Goal: Information Seeking & Learning: Find specific fact

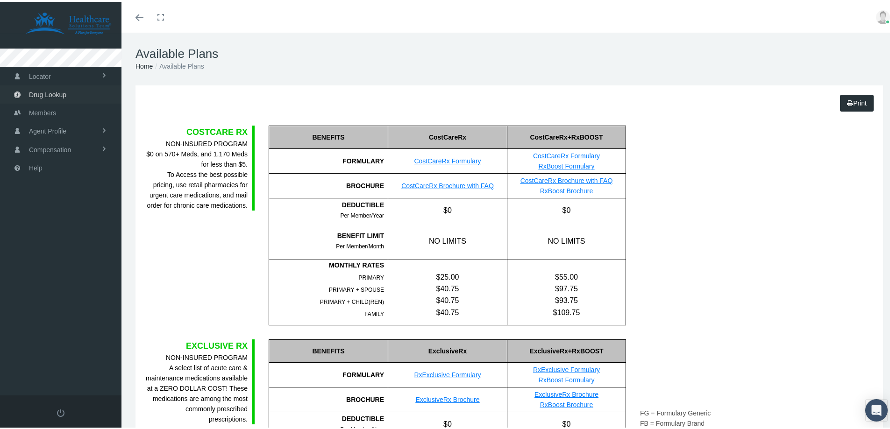
click at [48, 95] on span "Drug Lookup" at bounding box center [47, 93] width 37 height 18
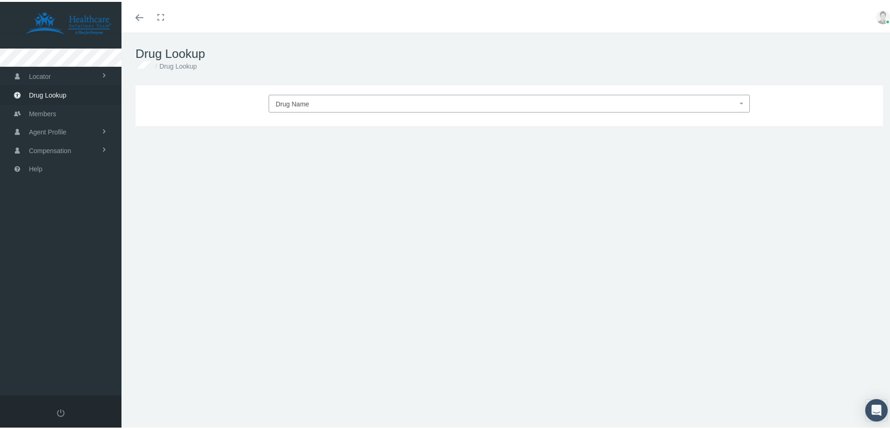
click at [304, 100] on span "Drug Name" at bounding box center [293, 102] width 34 height 7
click at [300, 122] on input "search" at bounding box center [506, 119] width 472 height 15
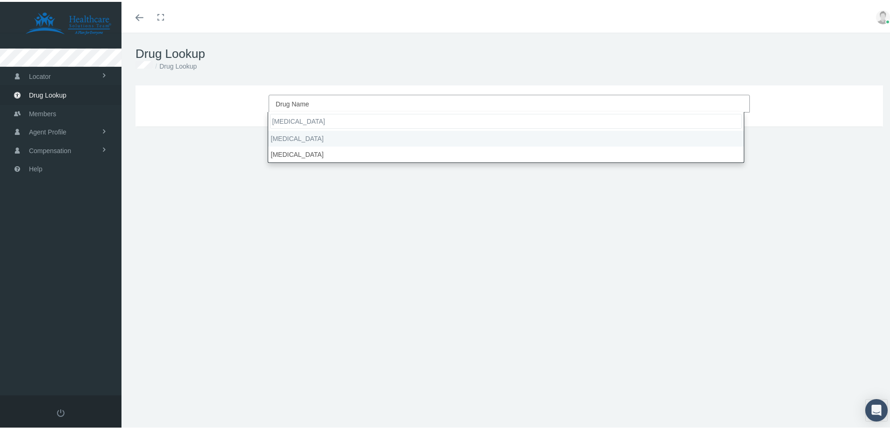
type input "[MEDICAL_DATA]"
select select "[MEDICAL_DATA]"
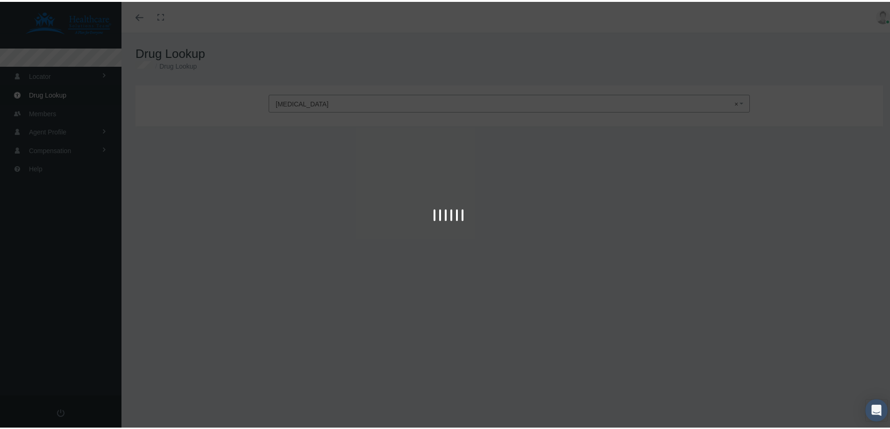
type input "30"
select select "Tablet"
select select "10 MG"
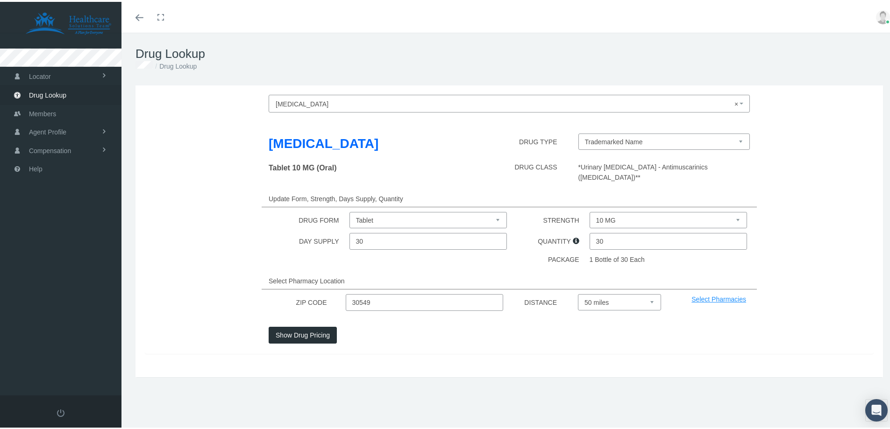
drag, startPoint x: 337, startPoint y: 296, endPoint x: 324, endPoint y: 298, distance: 13.3
click at [324, 298] on div "ZIP CODE 30549 DISTANCE Select 5 miles 10 miles 20 miles 30 miles 40 miles 50 m…" at bounding box center [509, 300] width 743 height 17
type input "29906"
click at [278, 333] on button "Show Drug Pricing" at bounding box center [303, 333] width 68 height 17
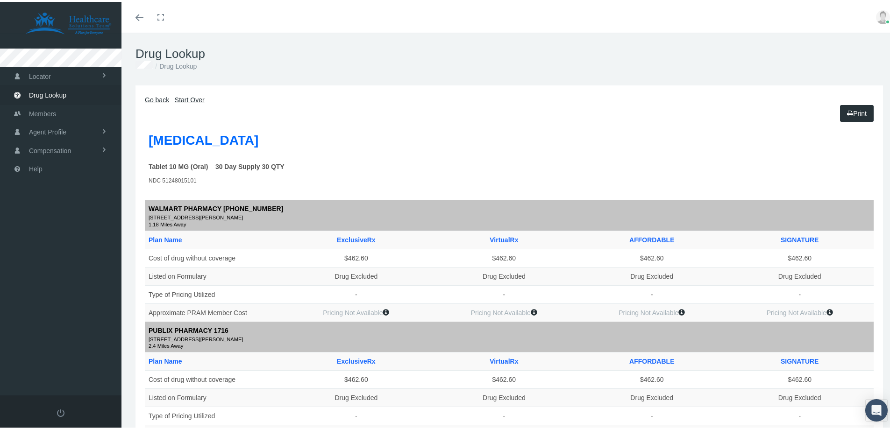
click at [136, 15] on icon "Toggle menubar" at bounding box center [139, 16] width 8 height 6
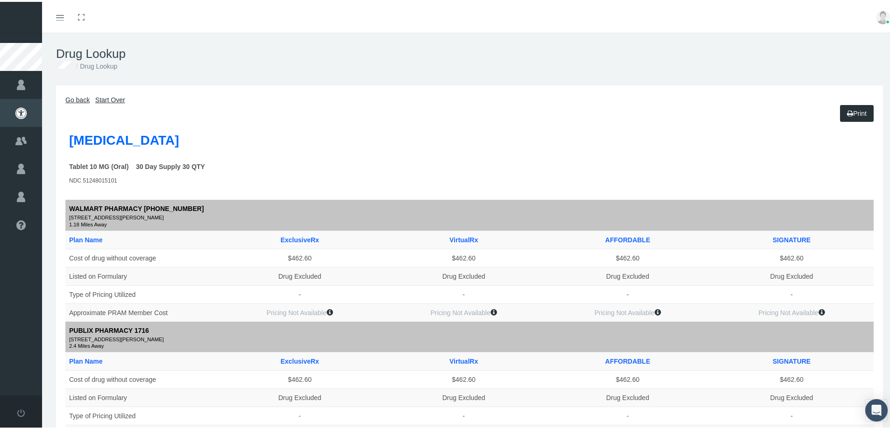
click at [58, 17] on icon "Toggle menubar" at bounding box center [60, 16] width 8 height 6
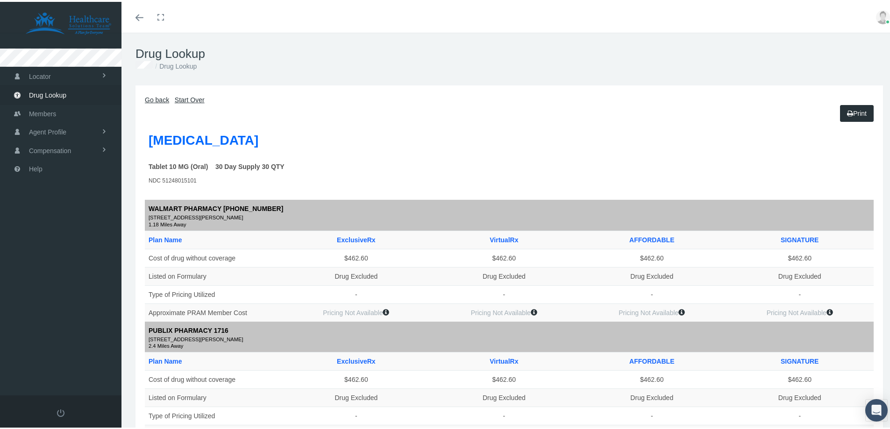
click at [165, 99] on link "Go back" at bounding box center [157, 97] width 24 height 7
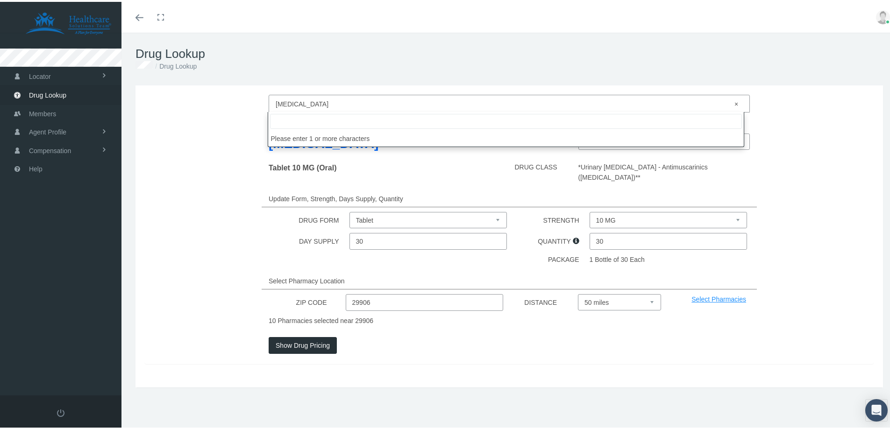
click at [306, 103] on span "× [MEDICAL_DATA]" at bounding box center [506, 102] width 461 height 12
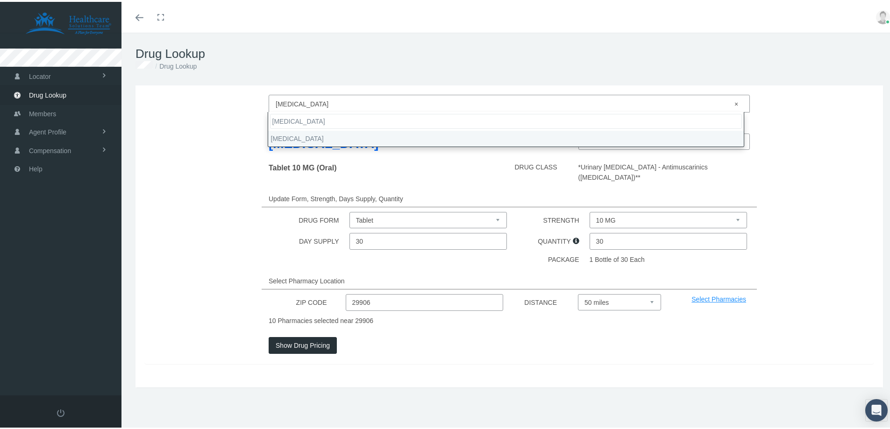
type input "[MEDICAL_DATA]"
select select "[MEDICAL_DATA]"
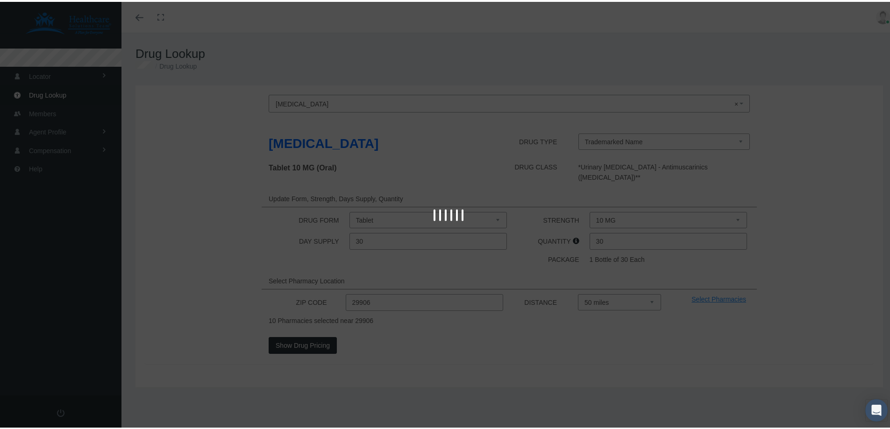
select select "Tablet Extended Release 24 Hour"
select select "25 MG"
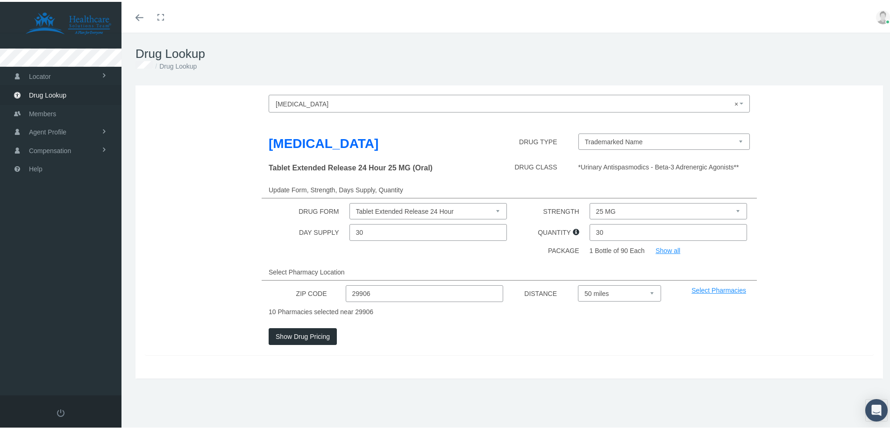
click at [308, 334] on button "Show Drug Pricing" at bounding box center [303, 334] width 68 height 17
